Goal: Task Accomplishment & Management: Manage account settings

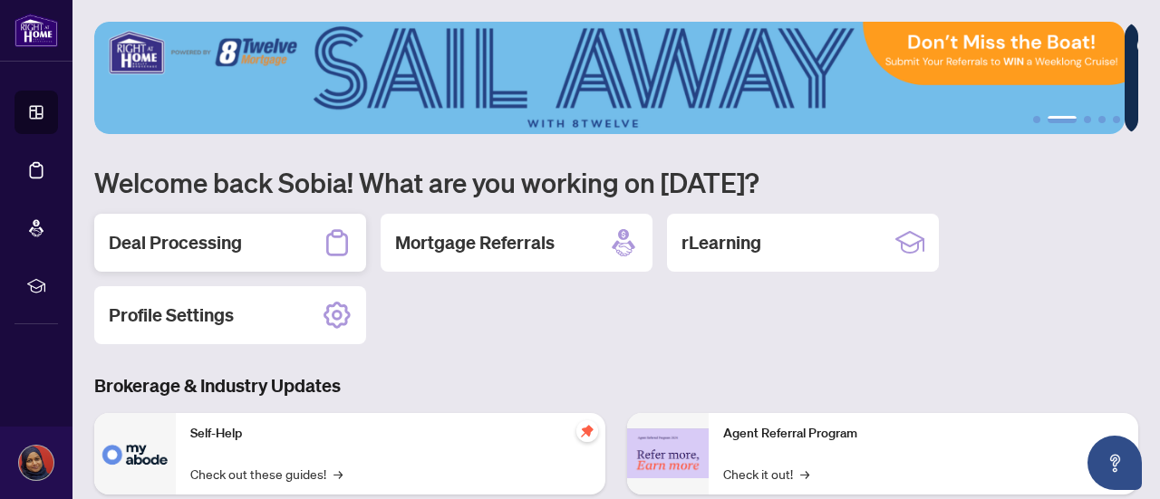
click at [237, 250] on h2 "Deal Processing" at bounding box center [175, 242] width 133 height 25
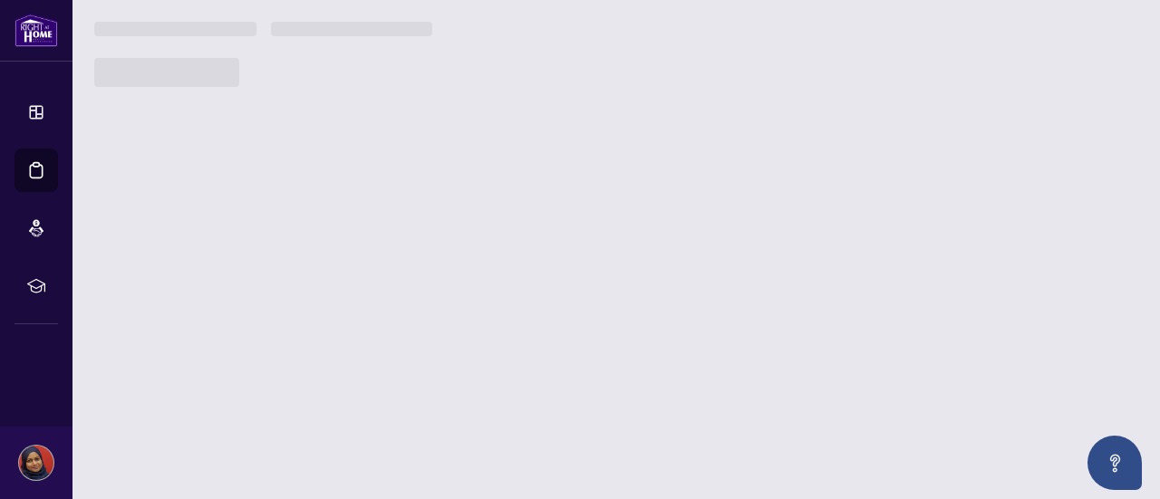
click at [237, 250] on main "1 2 3 4 5 Welcome back [GEOGRAPHIC_DATA]! What are you working on [DATE]? Deal …" at bounding box center [615, 249] width 1087 height 499
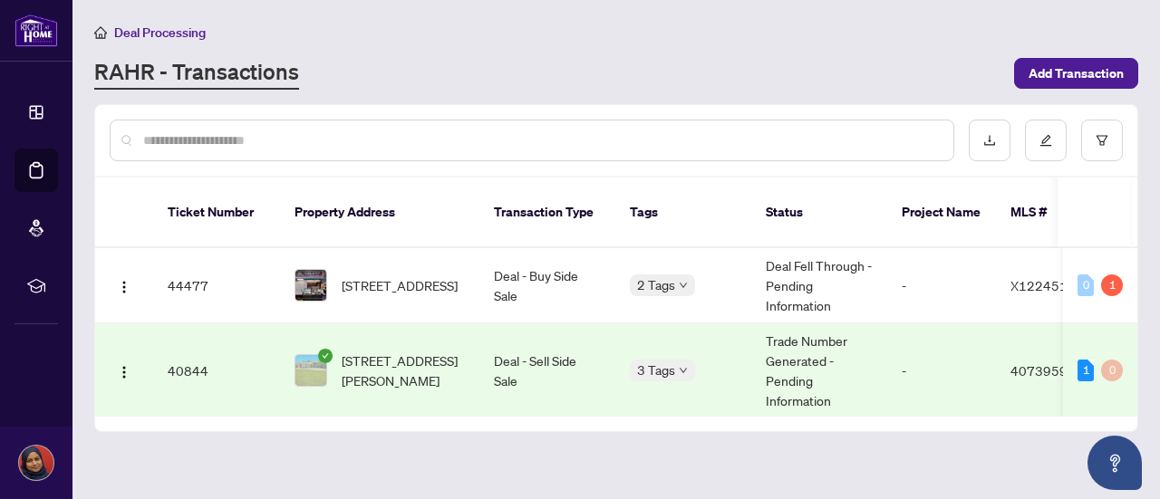
click at [499, 461] on main "Deal Processing [PERSON_NAME] - Transactions Add Transaction Ticket Number Prop…" at bounding box center [615, 249] width 1087 height 499
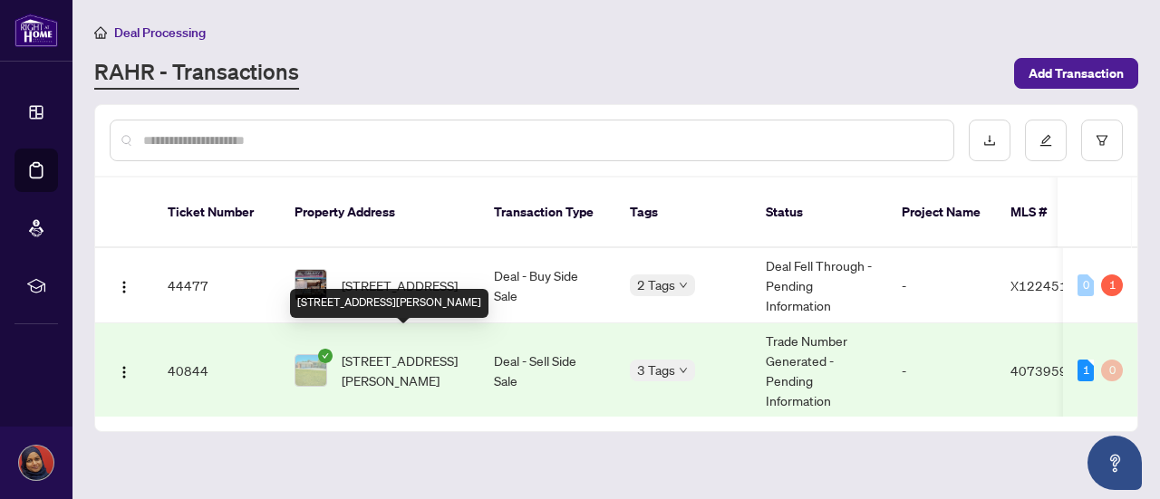
click at [370, 351] on span "[STREET_ADDRESS][PERSON_NAME]" at bounding box center [403, 371] width 123 height 40
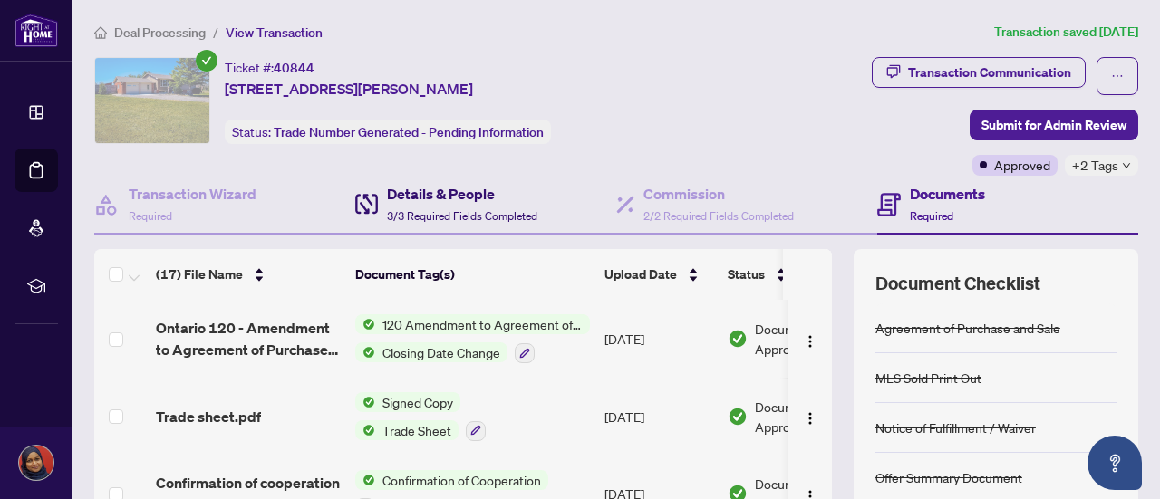
click at [465, 202] on h4 "Details & People" at bounding box center [462, 194] width 150 height 22
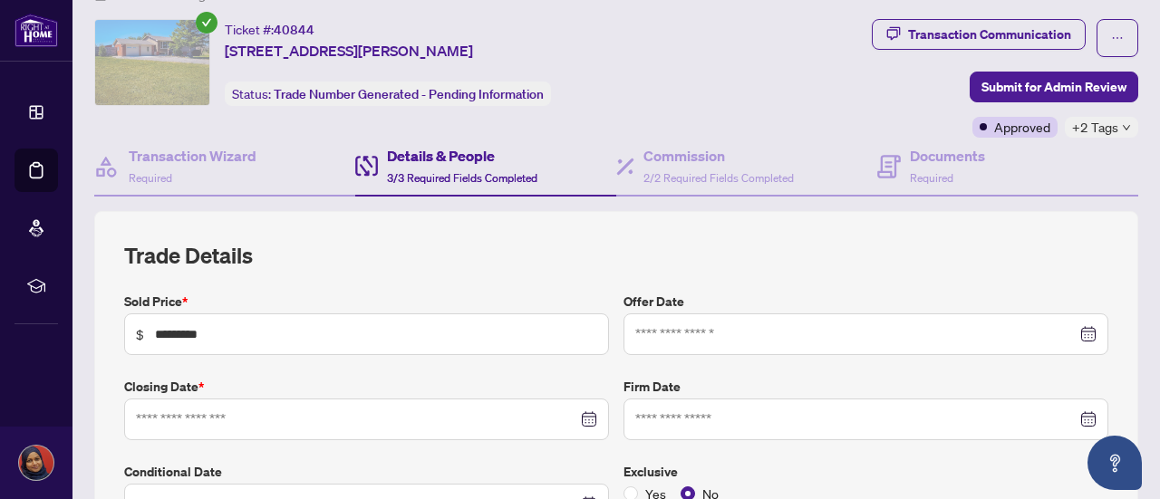
type input "**********"
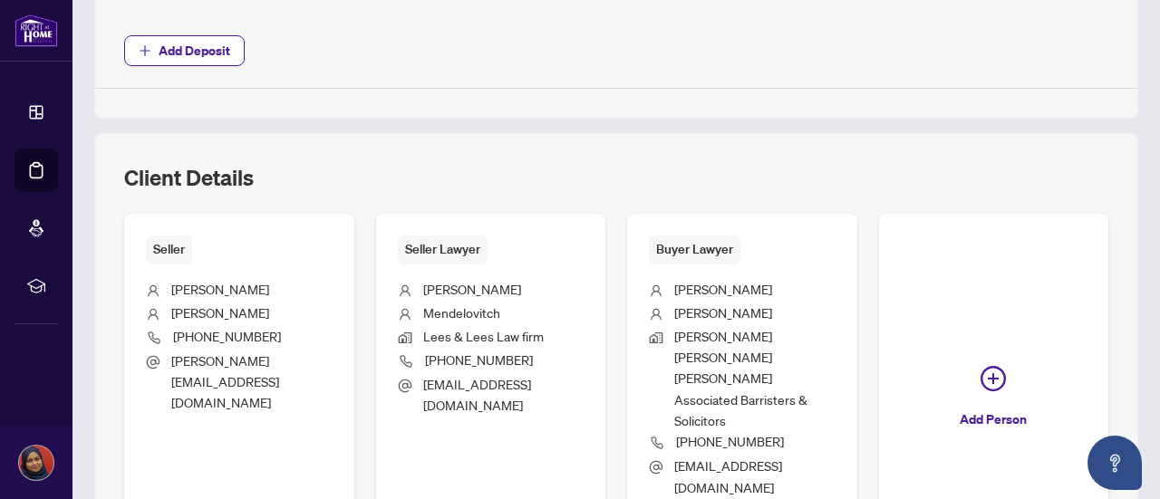
scroll to position [1051, 0]
